Goal: Task Accomplishment & Management: Manage account settings

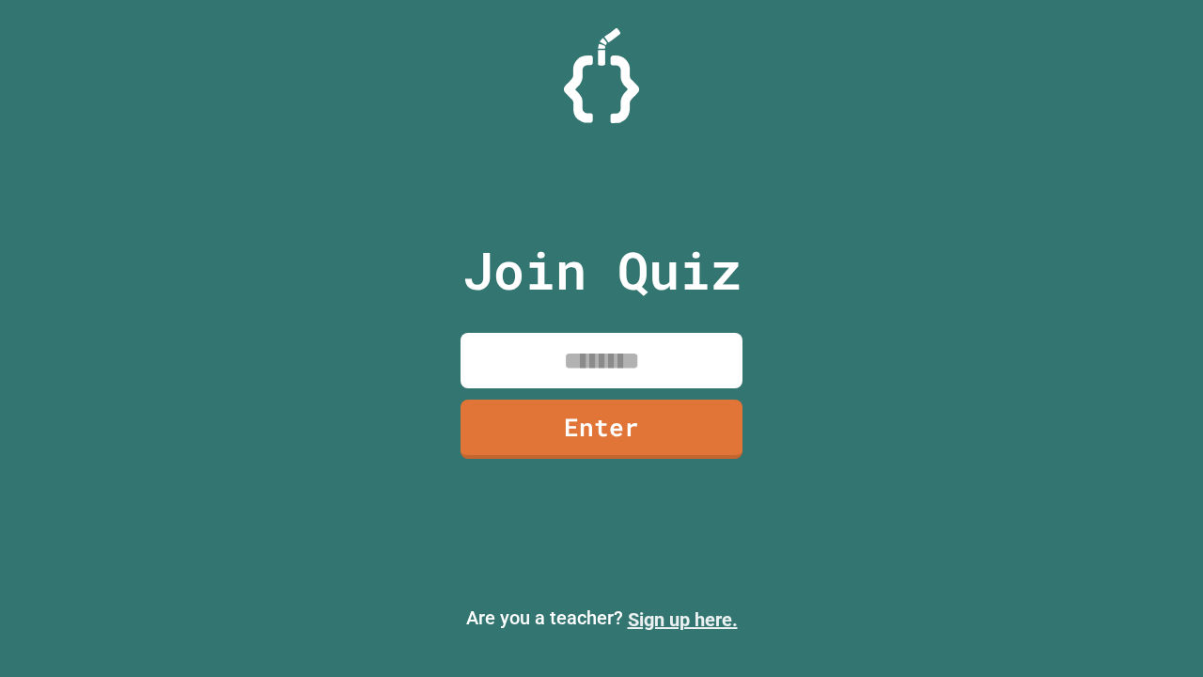
click at [682, 619] on link "Sign up here." at bounding box center [683, 619] width 110 height 23
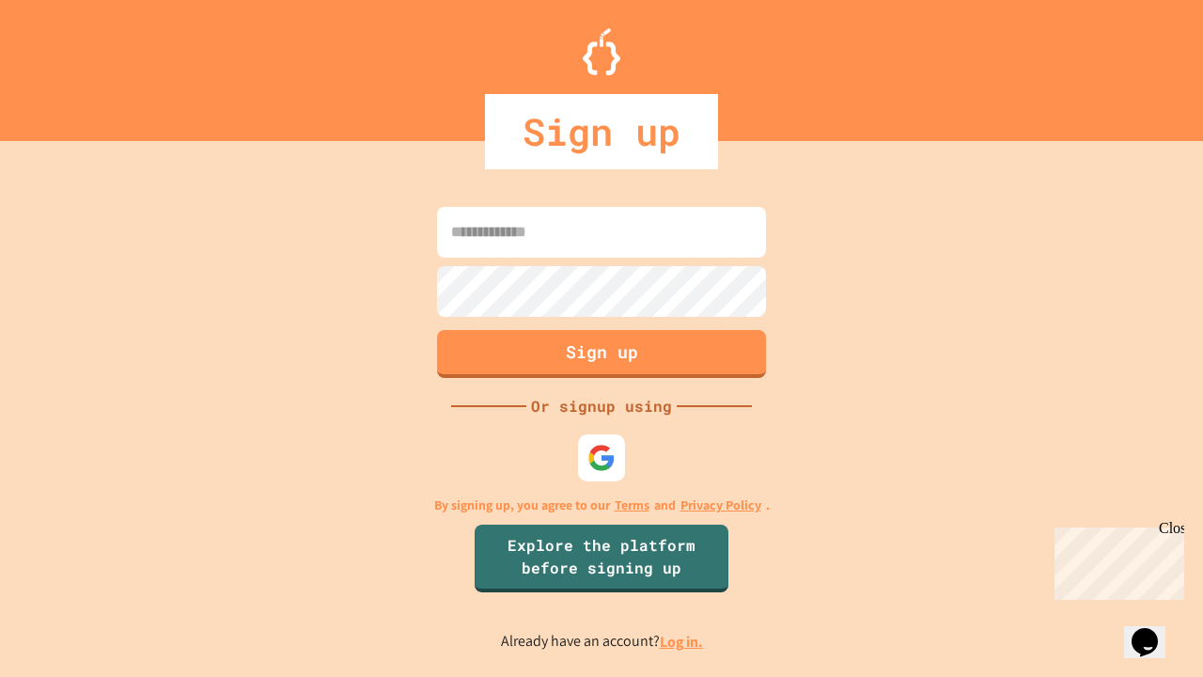
click at [682, 641] on link "Log in." at bounding box center [681, 642] width 43 height 20
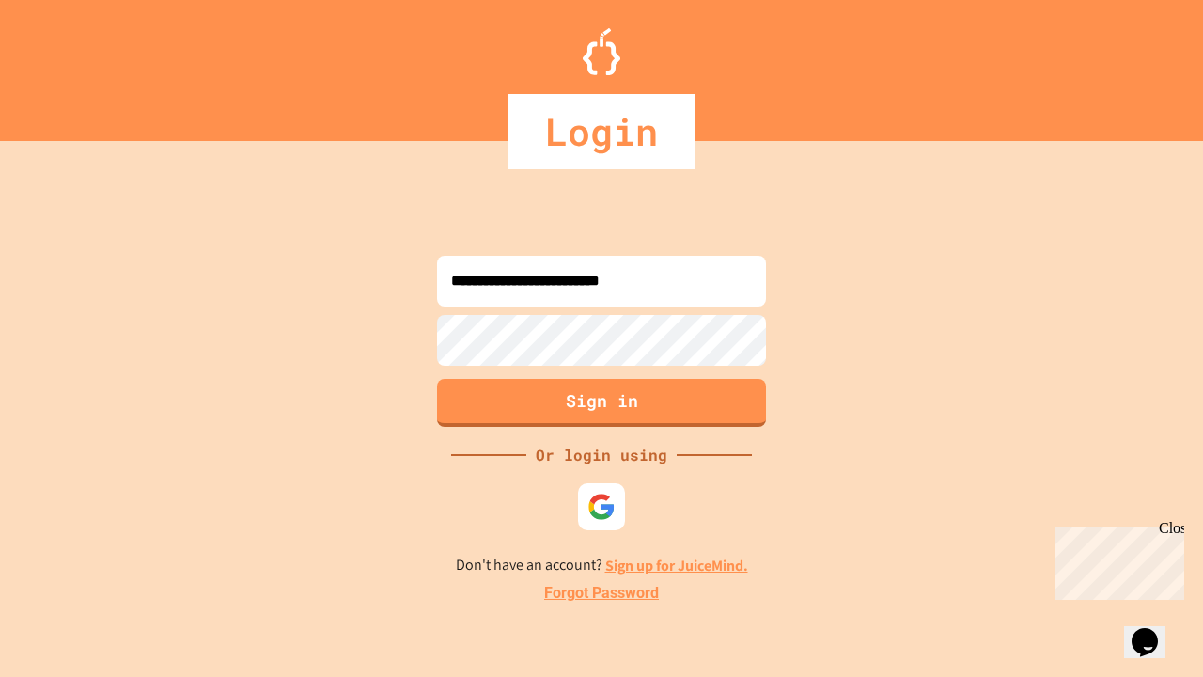
type input "**********"
